Goal: Information Seeking & Learning: Learn about a topic

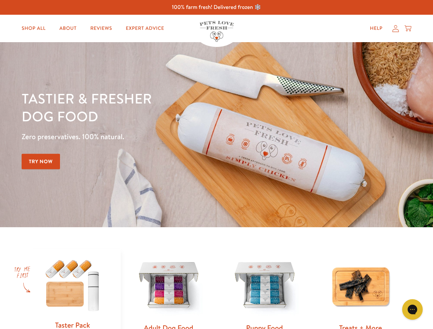
click at [216, 165] on div "Tastier & fresher dog food Zero preservatives. 100% natural. Try Now" at bounding box center [152, 134] width 260 height 91
click at [412, 310] on icon "Gorgias live chat" at bounding box center [412, 309] width 7 height 7
